Goal: Information Seeking & Learning: Find specific fact

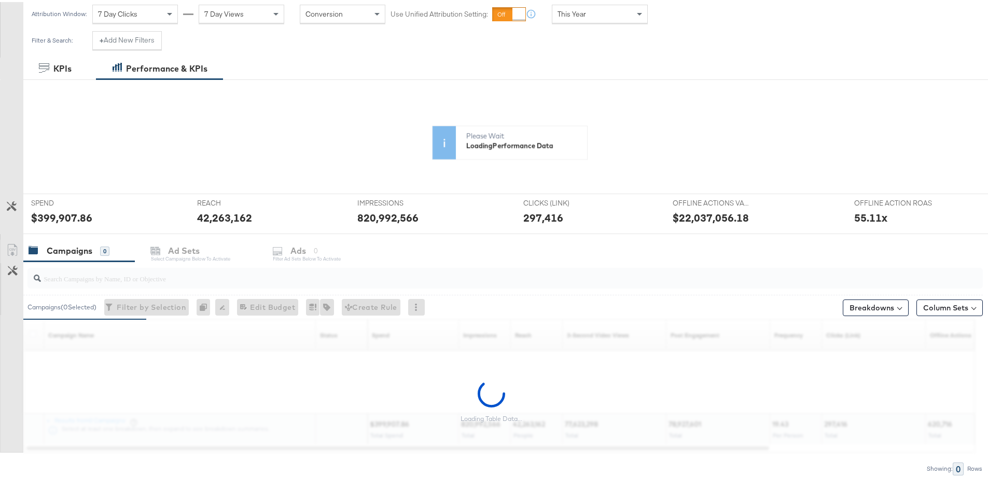
scroll to position [156, 0]
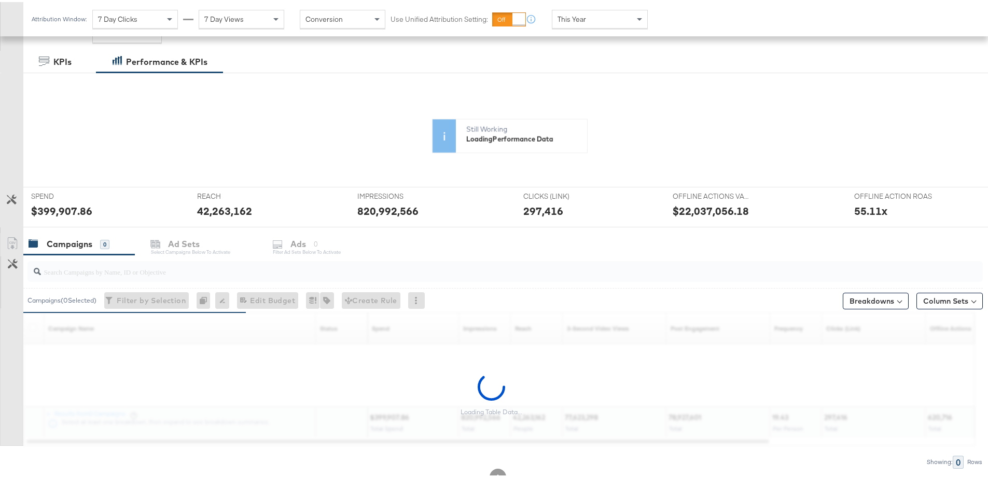
click at [201, 267] on input "search" at bounding box center [468, 265] width 854 height 20
paste input "assembly-offline-centrepoint-ksa-all-reach-BackToSchool-2025"
type input "assembly-offline-centrepoint-ksa-all-reach-BackToSchool-2025"
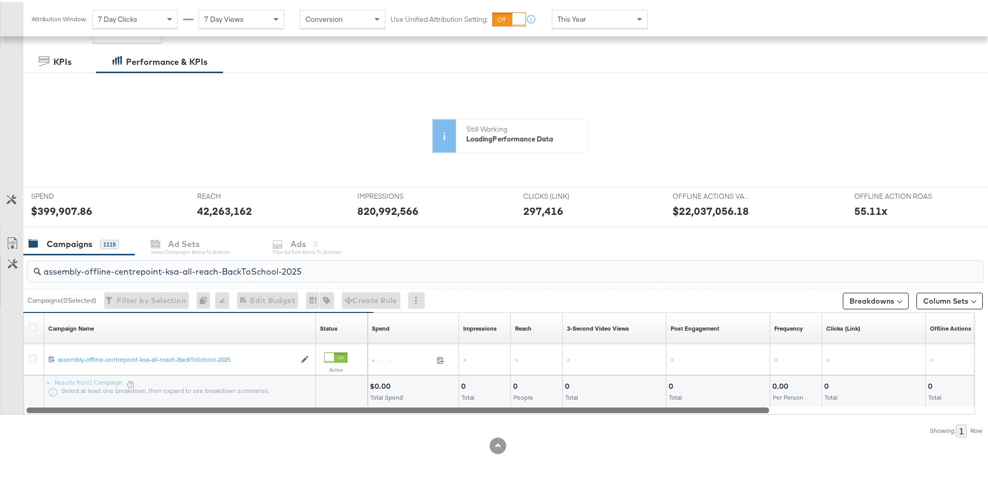
drag, startPoint x: 342, startPoint y: 407, endPoint x: 290, endPoint y: 409, distance: 51.9
click at [291, 409] on div at bounding box center [397, 407] width 743 height 9
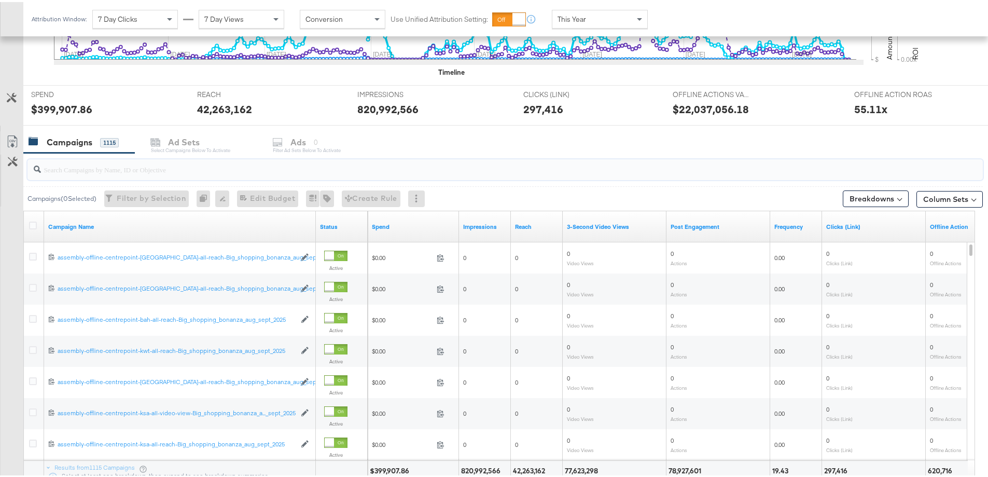
scroll to position [435, 0]
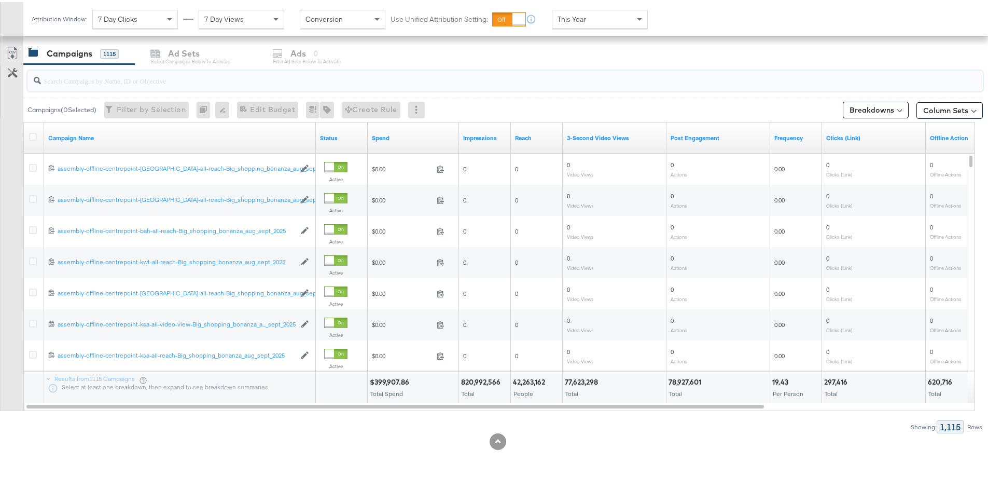
paste input "assembly-offline-centrepoint-ksa-all-reach-BackToSchool-2025"
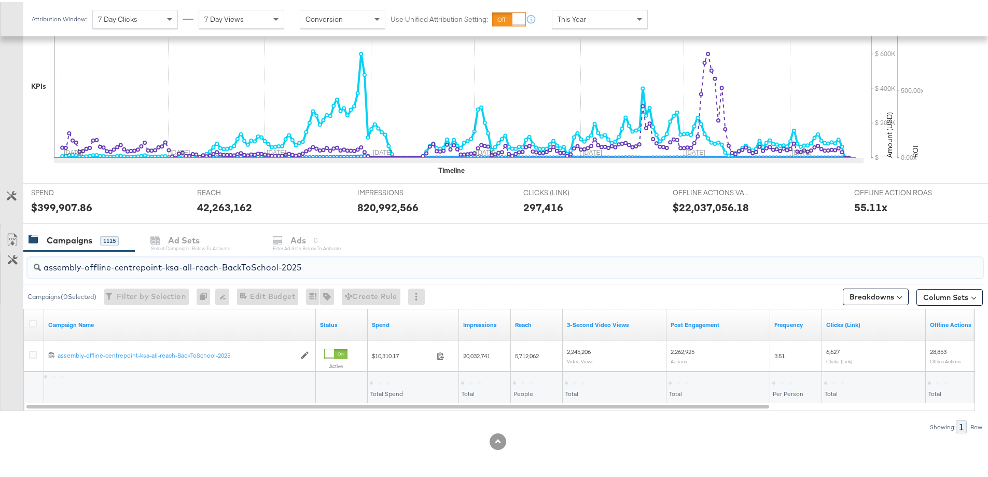
scroll to position [248, 0]
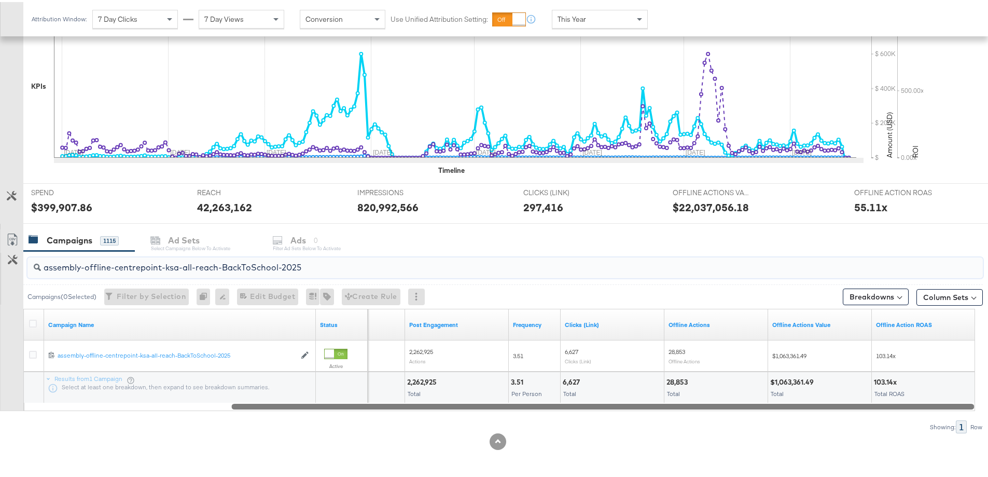
drag, startPoint x: 397, startPoint y: 404, endPoint x: 798, endPoint y: 400, distance: 400.9
click at [767, 424] on div "assembly-offline-centrepoint-ksa-all-reach-BackToSchool-2025 Campaigns ( 0 Sele…" at bounding box center [491, 340] width 983 height 182
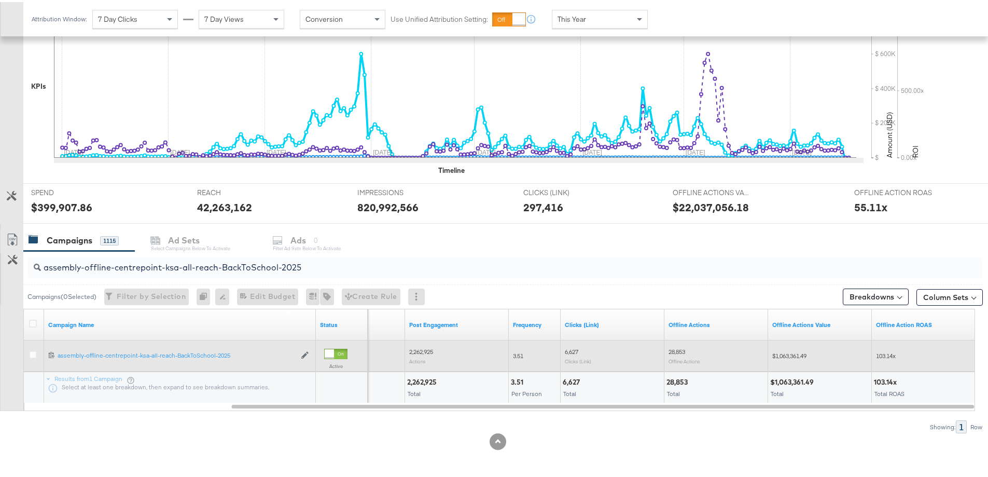
click at [794, 351] on span "$1,063,361.49" at bounding box center [789, 354] width 34 height 8
copy span "1,063,361.49"
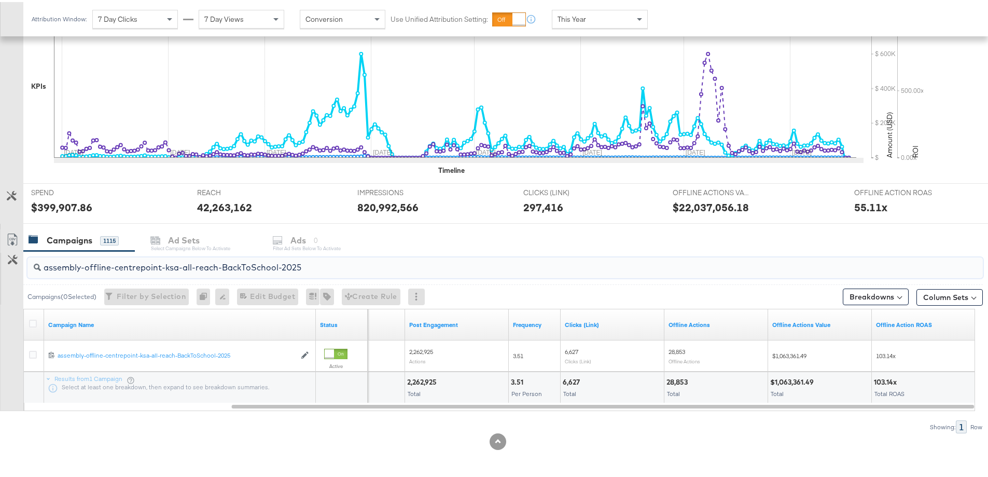
click at [240, 267] on input "assembly-offline-centrepoint-ksa-all-reach-BackToSchool-2025" at bounding box center [468, 261] width 854 height 20
paste input "video-view"
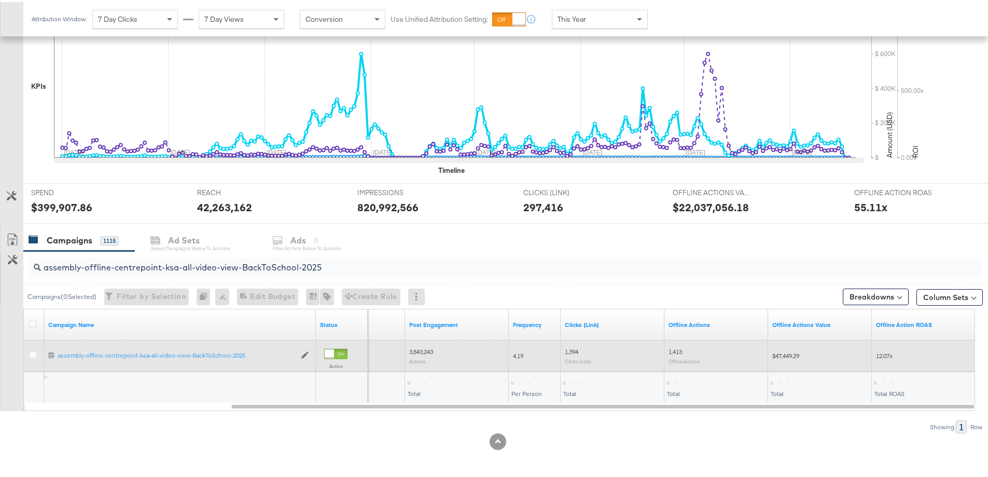
click at [790, 355] on span "$47,449.29" at bounding box center [785, 354] width 27 height 8
copy span "47,449.29"
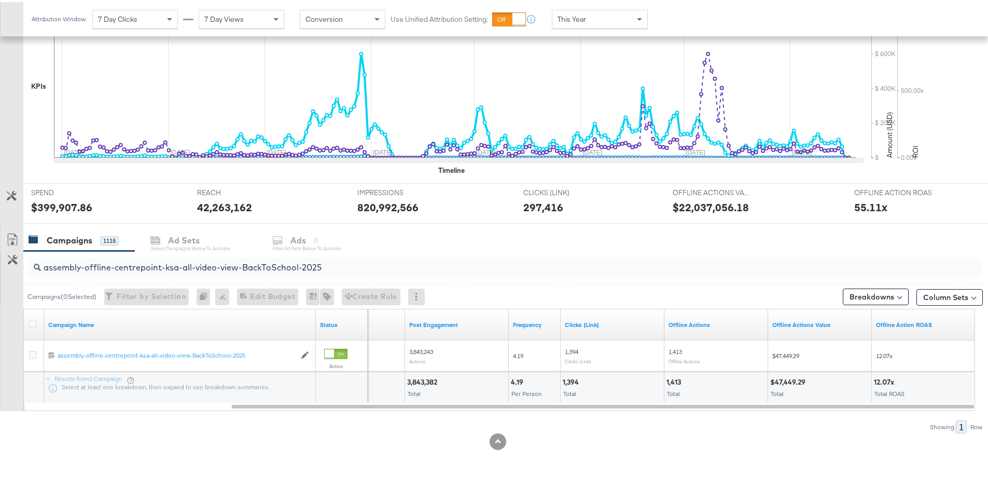
click at [313, 267] on input "assembly-offline-centrepoint-ksa-all-video-view-BackToSchool-2025" at bounding box center [468, 261] width 854 height 20
paste input "IG-engagement"
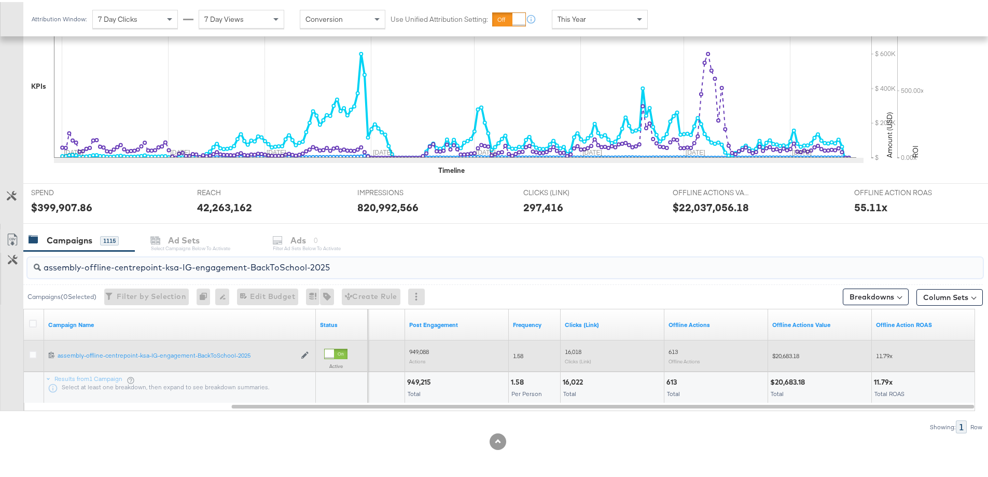
click at [783, 353] on span "$20,683.18" at bounding box center [785, 354] width 27 height 8
copy span "20,683.18"
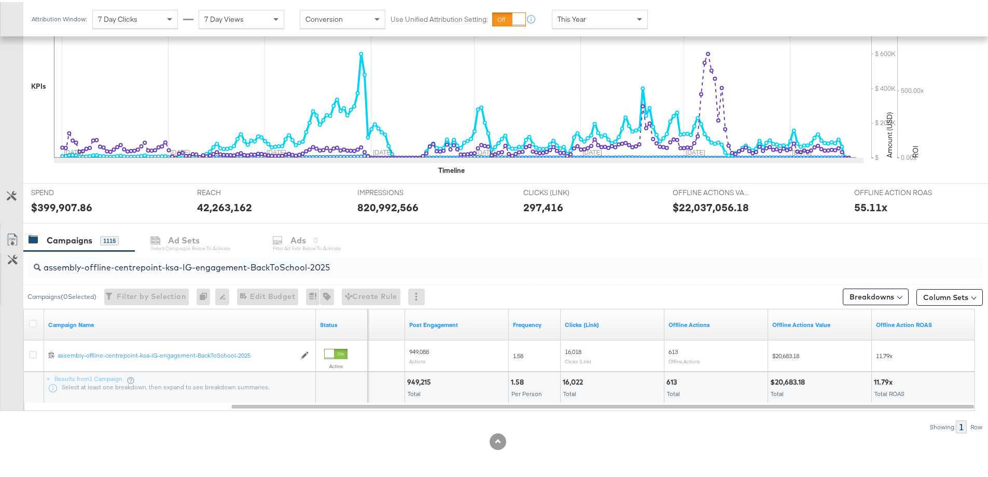
click at [411, 259] on input "assembly-offline-centrepoint-ksa-IG-engagement-BackToSchool-2025" at bounding box center [468, 261] width 854 height 20
paste input "uae-all-reach"
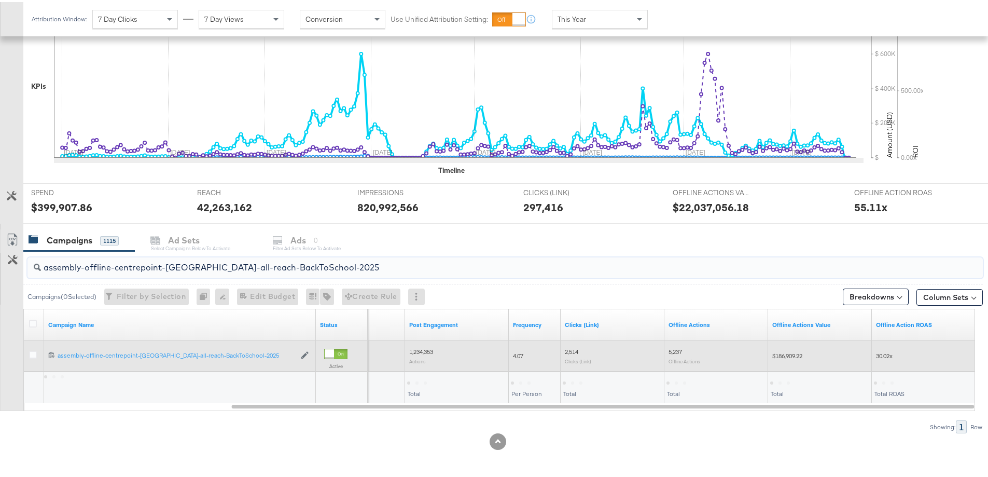
click at [789, 354] on span "$186,909.22" at bounding box center [787, 354] width 30 height 8
copy span "186,909.22"
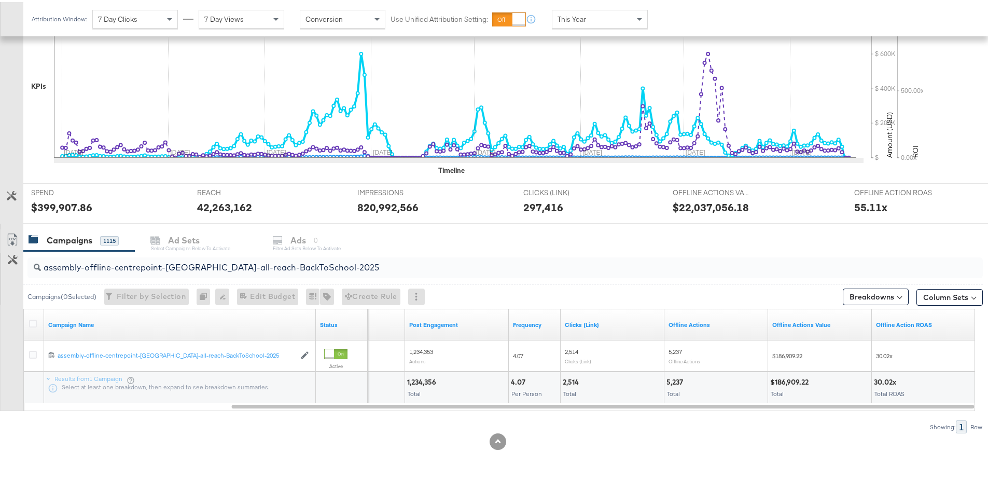
click at [346, 267] on input "assembly-offline-centrepoint-[GEOGRAPHIC_DATA]-all-reach-BackToSchool-2025" at bounding box center [468, 261] width 854 height 20
paste input "kwt"
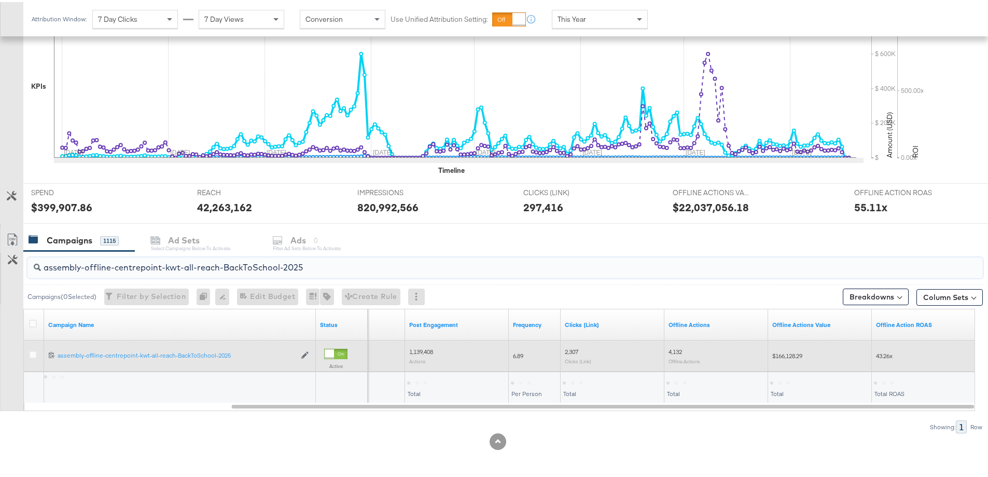
type input "assembly-offline-centrepoint-kwt-all-reach-BackToSchool-2025"
click at [793, 351] on span "$166,128.29" at bounding box center [787, 354] width 30 height 8
copy span "166,128.29"
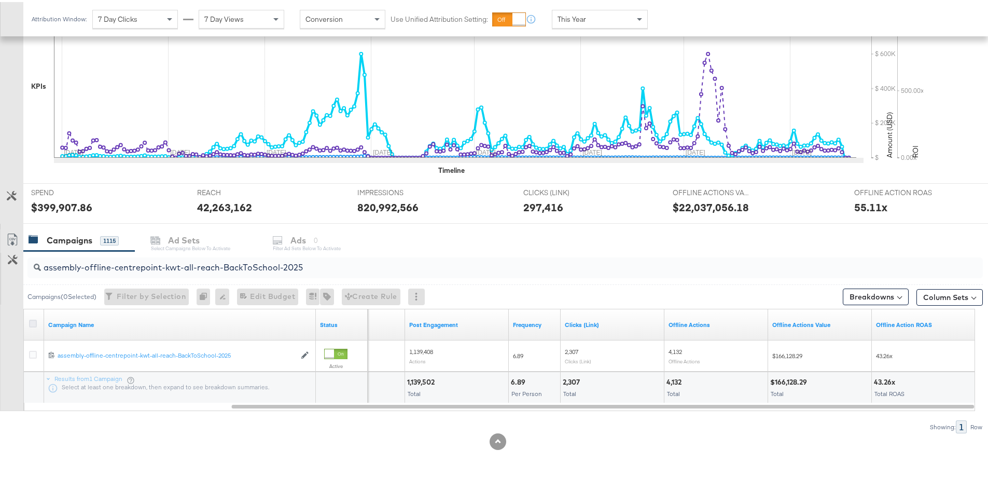
click at [31, 320] on icon at bounding box center [33, 321] width 8 height 8
click at [0, 0] on input "checkbox" at bounding box center [0, 0] width 0 height 0
click at [181, 236] on div "Ad Sets" at bounding box center [184, 238] width 32 height 12
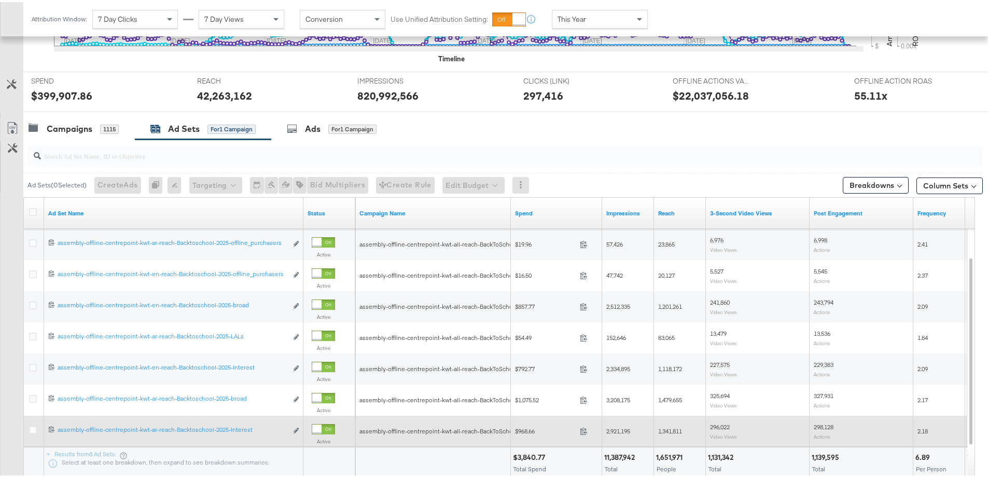
scroll to position [403, 0]
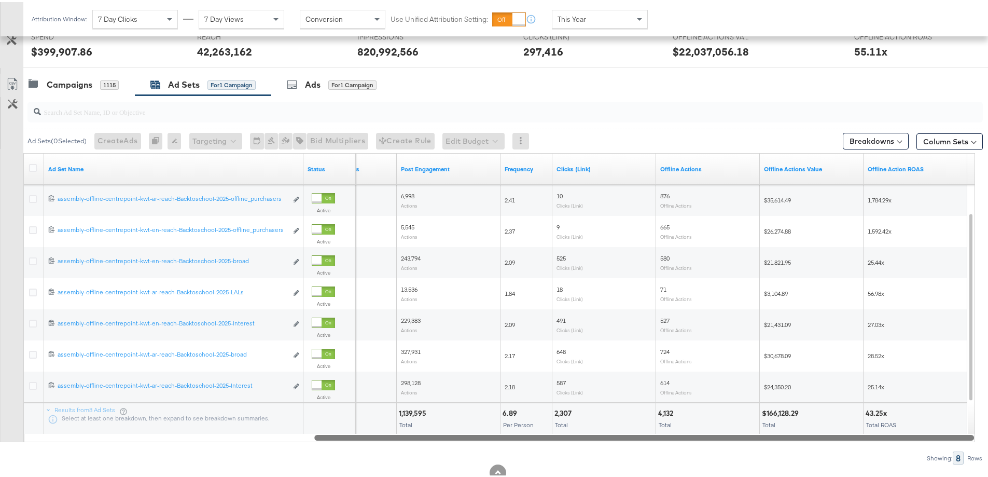
drag, startPoint x: 529, startPoint y: 437, endPoint x: 852, endPoint y: 423, distance: 322.9
click at [851, 449] on div "Ad Sets ( 0 Selected) Create Ads At least one ad set must be selected 0 Rename …" at bounding box center [491, 277] width 983 height 369
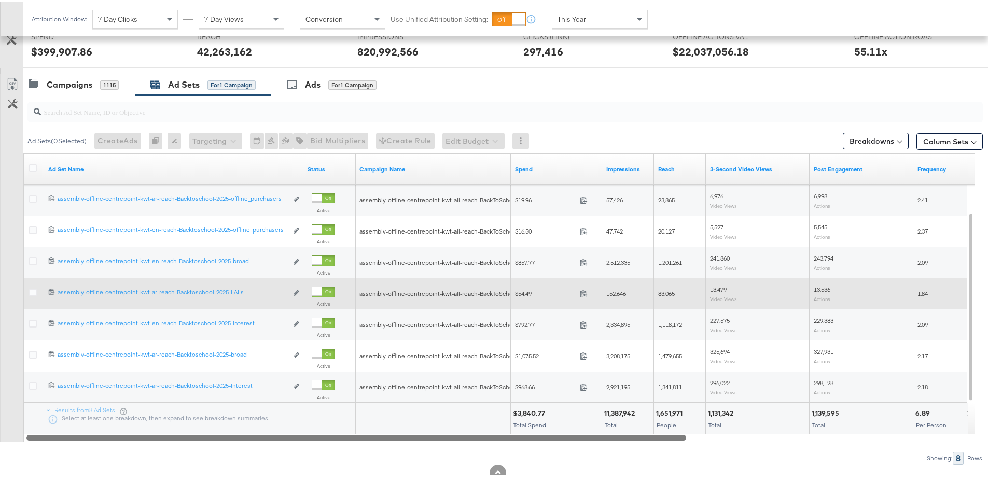
drag, startPoint x: 797, startPoint y: 434, endPoint x: 528, endPoint y: 284, distance: 307.6
click at [484, 430] on div "Ad Set Name Status Campaign Name Spend Impressions Reach 3-Second Video Views P…" at bounding box center [499, 295] width 952 height 289
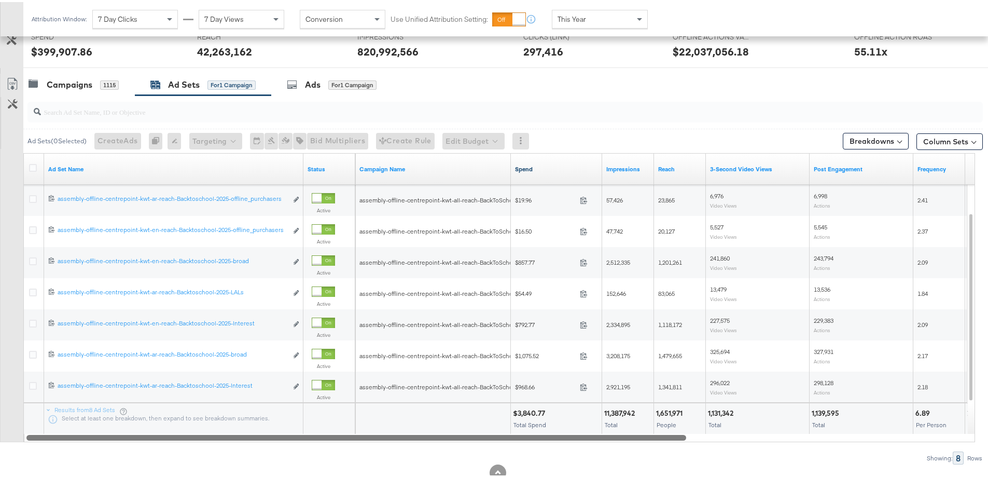
click at [532, 167] on link "Spend" at bounding box center [556, 167] width 83 height 8
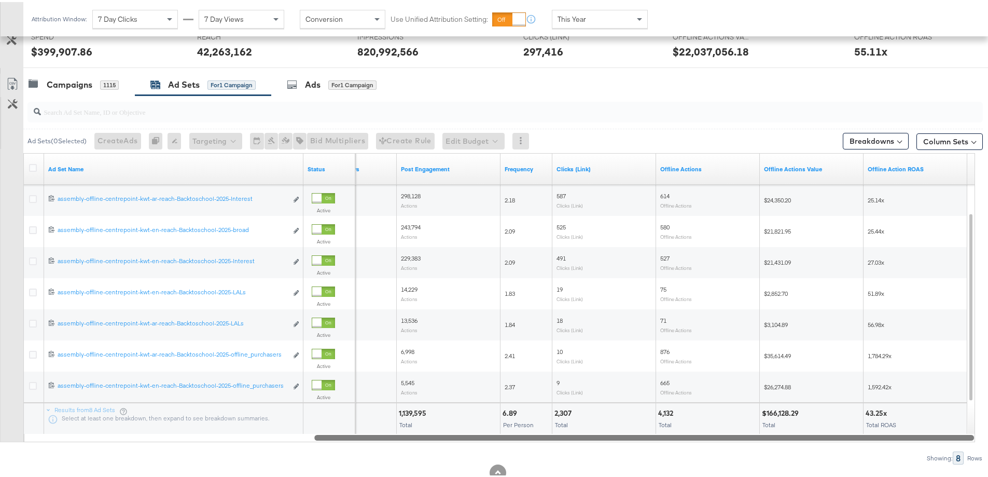
drag, startPoint x: 568, startPoint y: 436, endPoint x: 870, endPoint y: 442, distance: 301.9
click at [870, 442] on div "Ad Sets ( 0 Selected) Create Ads At least one ad set must be selected 0 Rename …" at bounding box center [491, 277] width 983 height 369
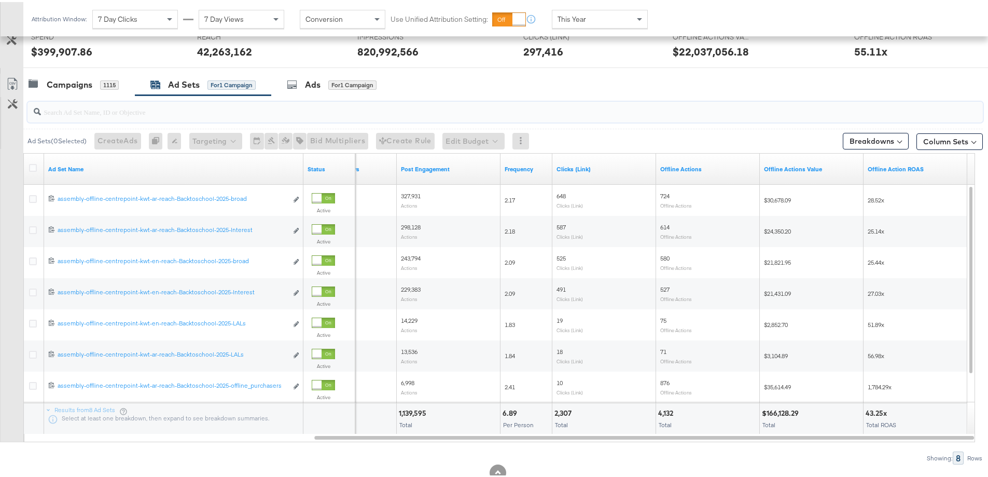
click at [285, 110] on input "search" at bounding box center [468, 105] width 854 height 20
paste input "assembly-offline-centrepoint-bah-all-reach-BackToSchool-2025"
type input "assembly-offline-centrepoint-bah-all-reach-BackToSchool-2025"
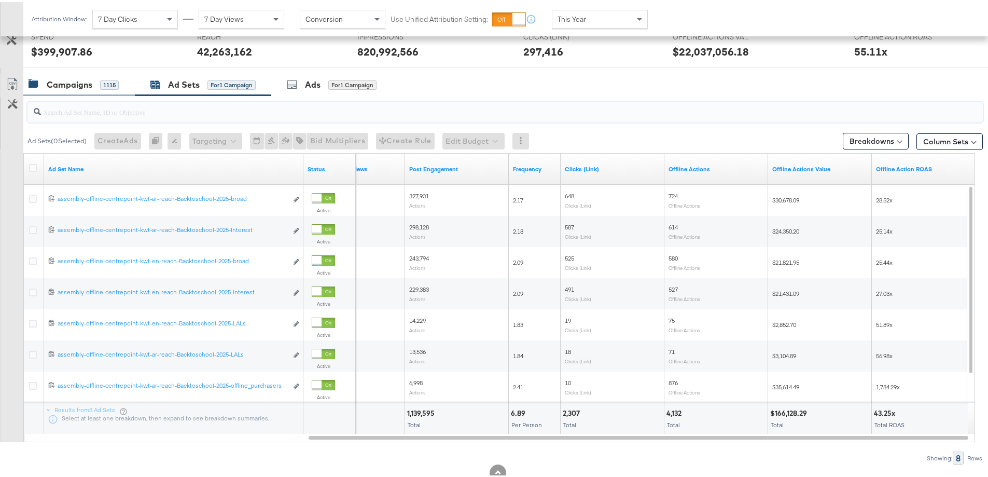
click at [65, 81] on div "Campaigns" at bounding box center [70, 83] width 46 height 12
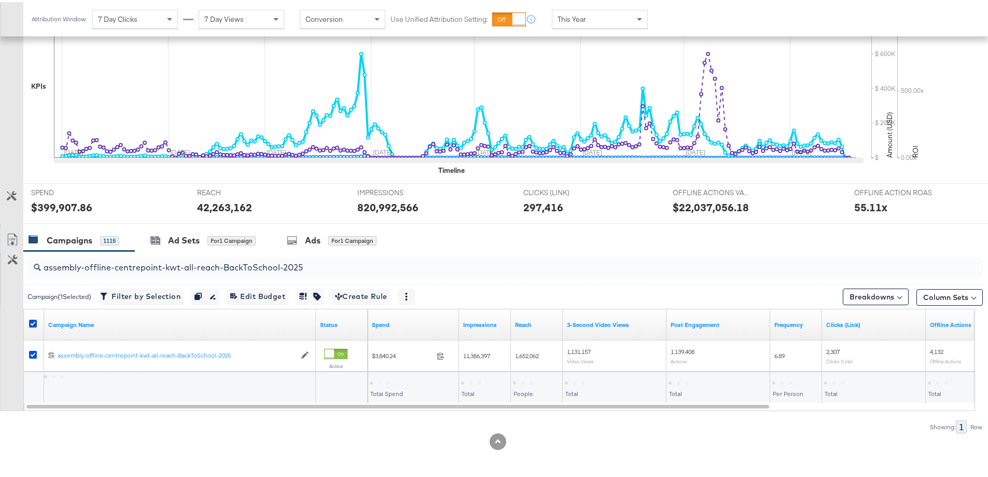
scroll to position [248, 0]
click at [34, 320] on icon at bounding box center [33, 321] width 8 height 8
click at [0, 0] on input "checkbox" at bounding box center [0, 0] width 0 height 0
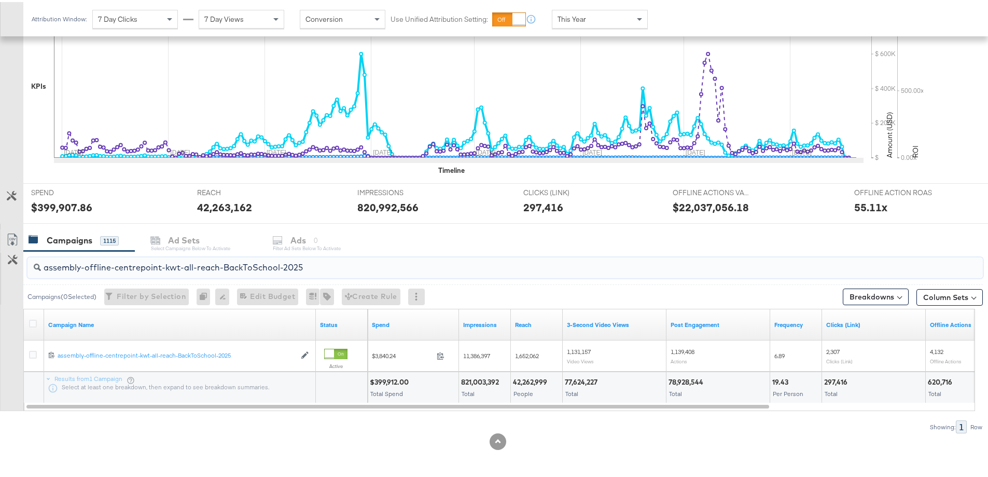
click at [111, 264] on input "assembly-offline-centrepoint-kwt-all-reach-BackToSchool-2025" at bounding box center [468, 261] width 854 height 20
paste input "bah"
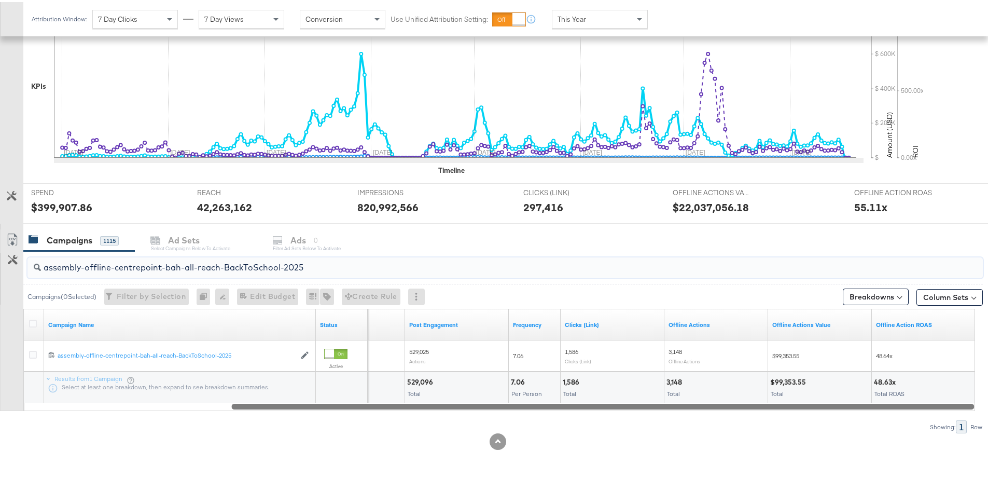
drag, startPoint x: 730, startPoint y: 404, endPoint x: 942, endPoint y: 388, distance: 213.2
click at [942, 388] on div "Campaign Name Status 3-Second Video Views Post Engagement Frequency Clicks (Lin…" at bounding box center [499, 357] width 952 height 102
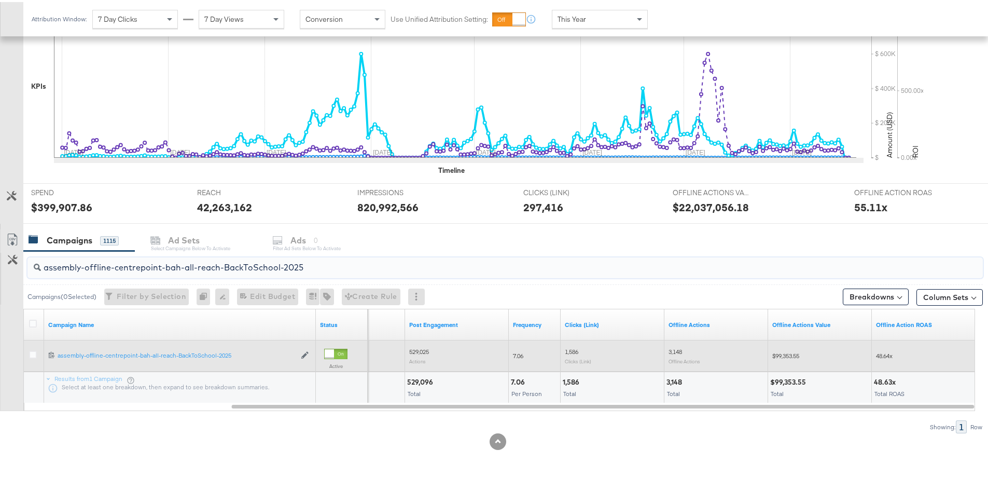
click at [793, 352] on span "$99,353.55" at bounding box center [785, 354] width 27 height 8
copy span "99,353.55"
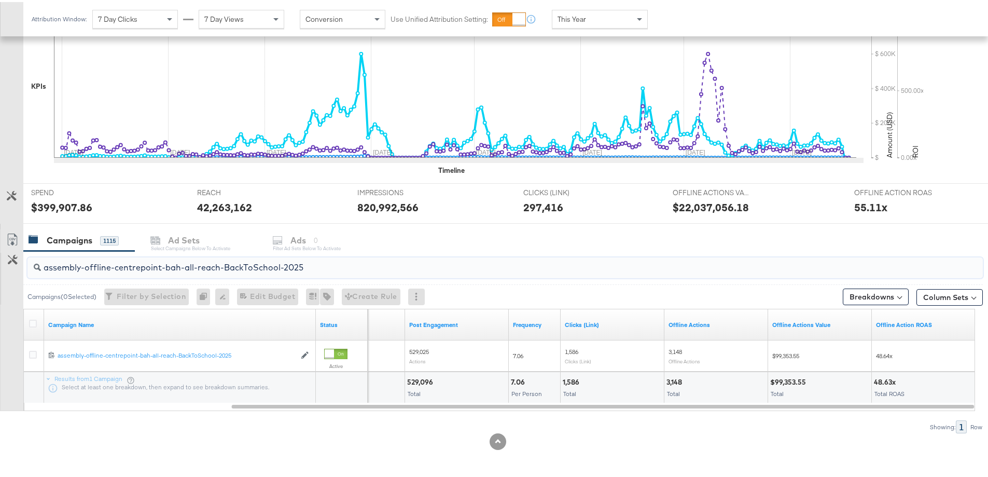
click at [314, 268] on input "assembly-offline-centrepoint-bah-all-reach-BackToSchool-2025" at bounding box center [468, 261] width 854 height 20
paste input "[GEOGRAPHIC_DATA]"
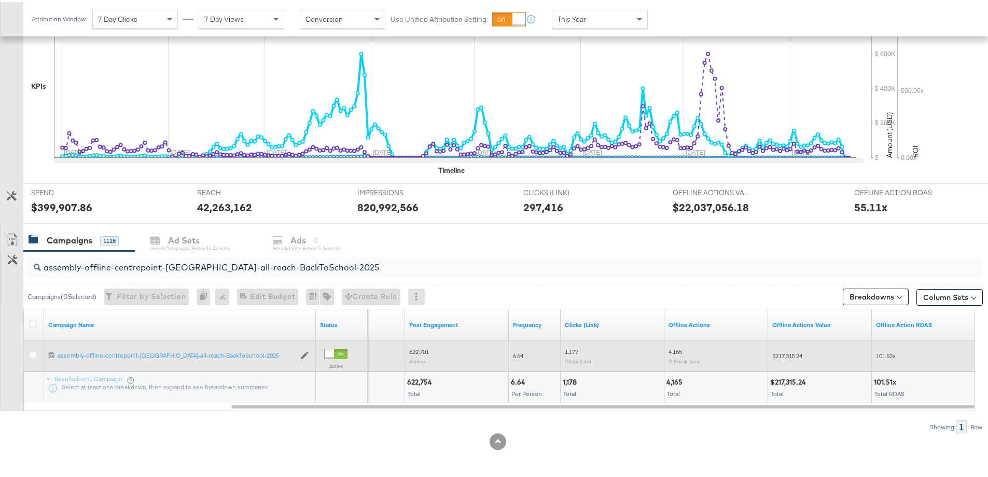
click at [791, 353] on span "$217,315.24" at bounding box center [787, 354] width 30 height 8
copy span "217,315.24"
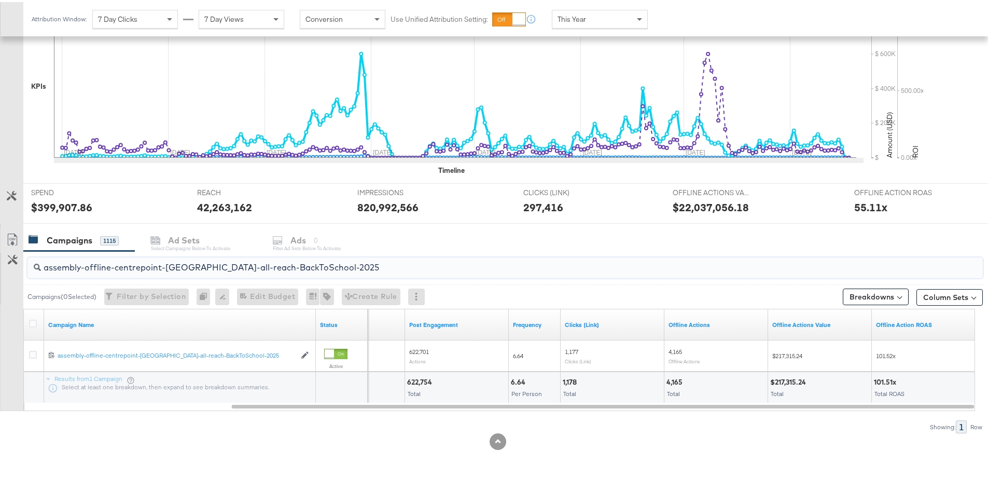
click at [337, 252] on input "assembly-offline-centrepoint-[GEOGRAPHIC_DATA]-all-reach-BackToSchool-2025" at bounding box center [468, 261] width 854 height 20
paste input "oman"
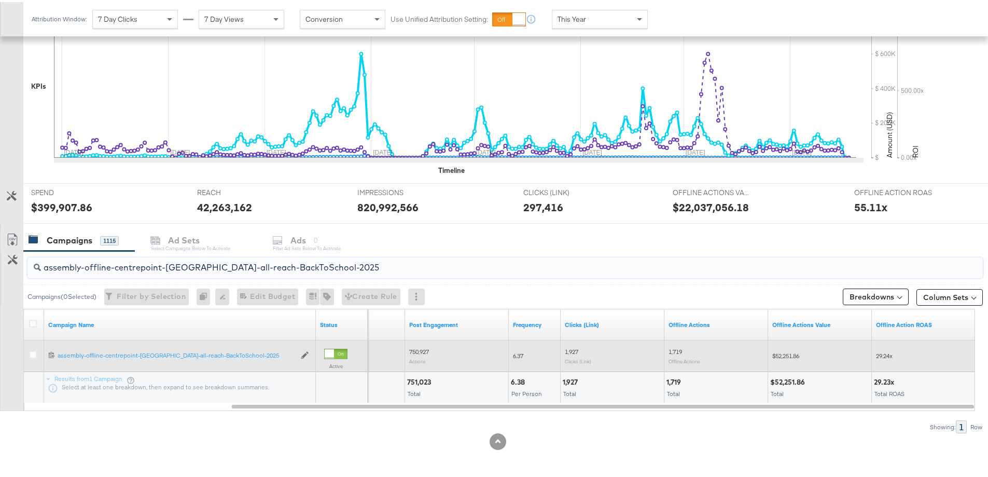
type input "assembly-offline-centrepoint-[GEOGRAPHIC_DATA]-all-reach-BackToSchool-2025"
click at [786, 350] on span "$52,251.86" at bounding box center [785, 354] width 27 height 8
copy span "52,251.86"
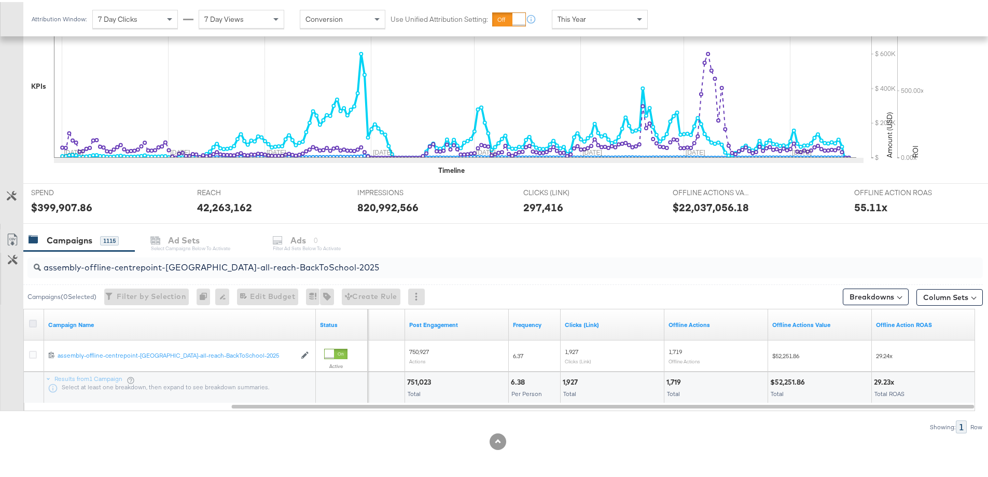
click at [30, 322] on icon at bounding box center [33, 321] width 8 height 8
click at [0, 0] on input "checkbox" at bounding box center [0, 0] width 0 height 0
click at [217, 204] on div "42,263,162" at bounding box center [224, 205] width 55 height 15
click at [216, 237] on div "for 1 Campaign" at bounding box center [231, 238] width 48 height 9
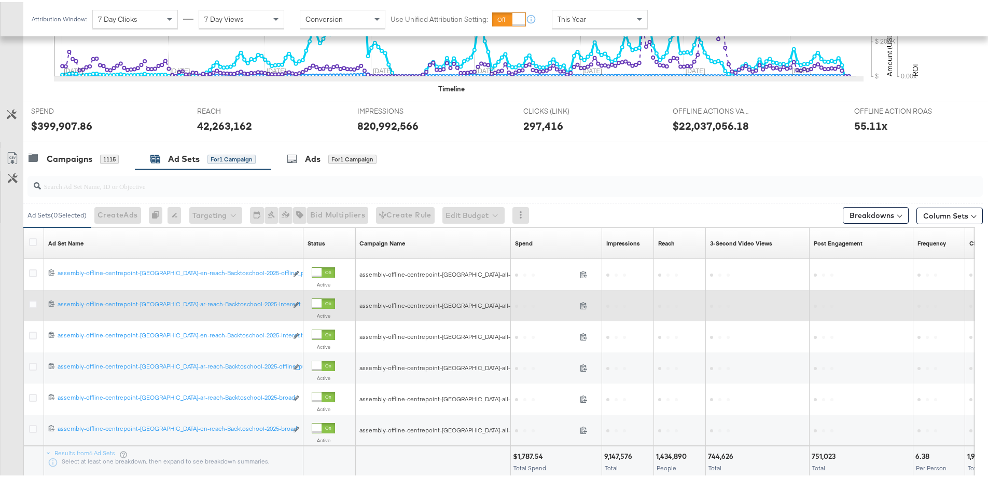
scroll to position [352, 0]
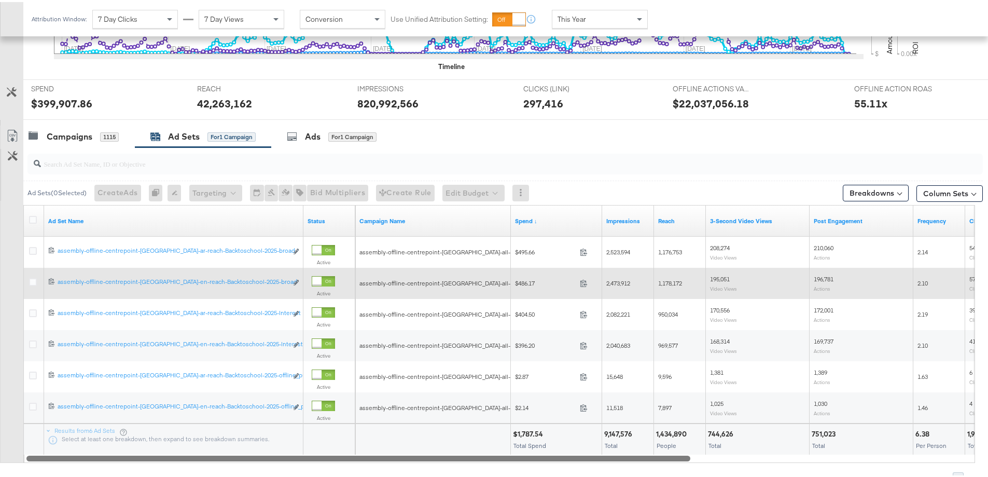
drag, startPoint x: 384, startPoint y: 455, endPoint x: 410, endPoint y: 451, distance: 26.3
click at [412, 451] on div "Ad Set Name Status Campaign Name Spend ↓ Impressions Reach 3-Second Video Views…" at bounding box center [499, 332] width 952 height 258
